Goal: Navigation & Orientation: Understand site structure

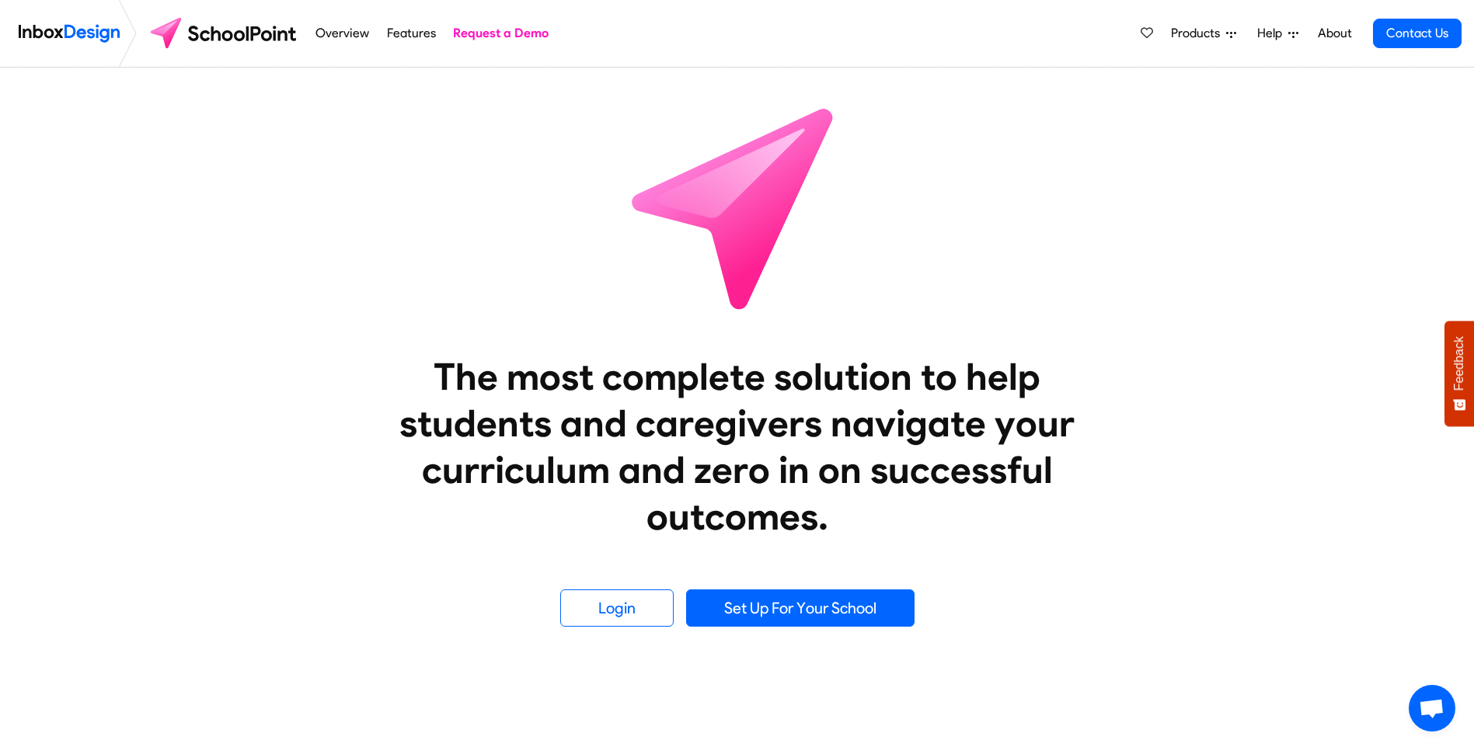
click at [354, 37] on link "Overview" at bounding box center [342, 33] width 62 height 31
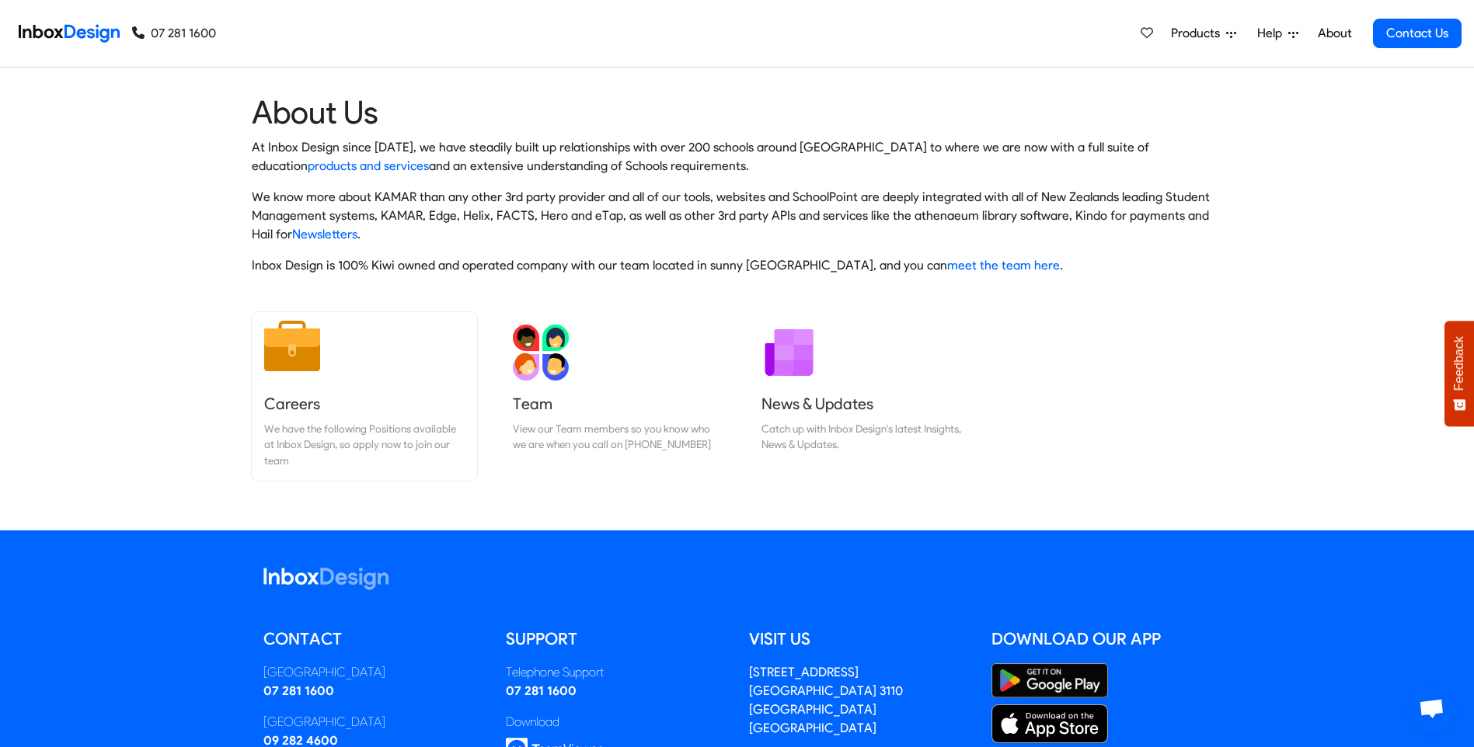
click at [305, 361] on img at bounding box center [292, 346] width 56 height 56
